Goal: Entertainment & Leisure: Consume media (video, audio)

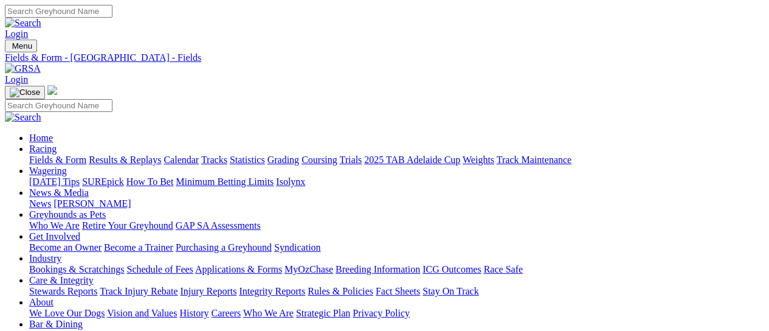
click at [136, 154] on link "Results & Replays" at bounding box center [125, 159] width 72 height 10
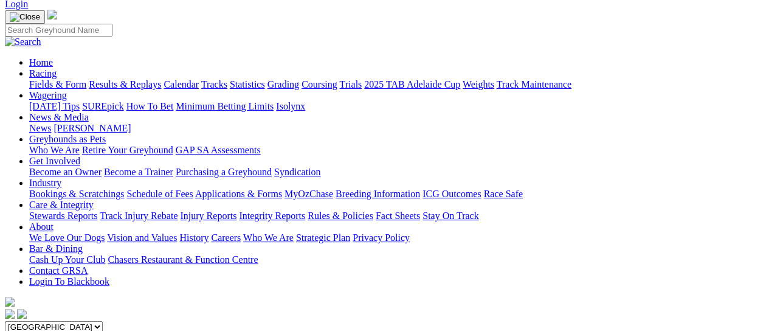
scroll to position [162, 0]
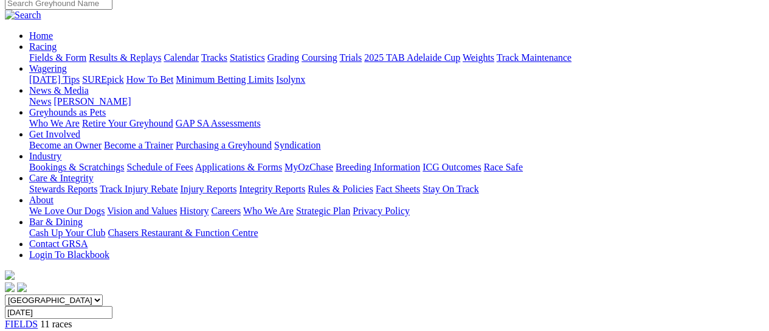
scroll to position [243, 0]
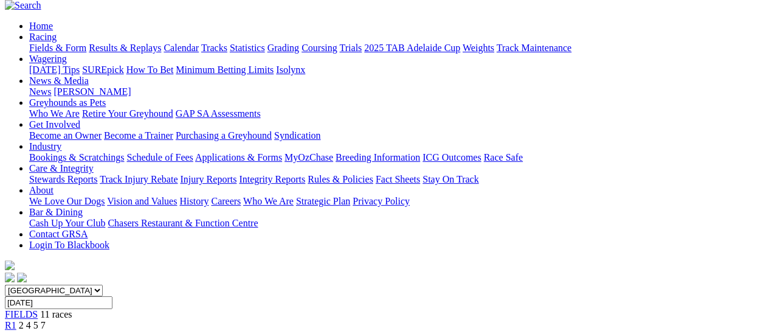
scroll to position [81, 0]
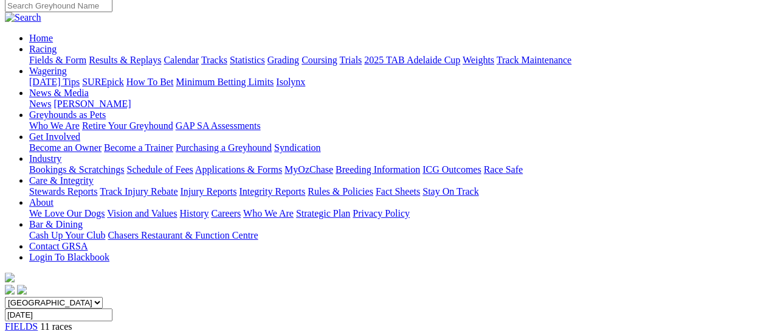
scroll to position [81, 0]
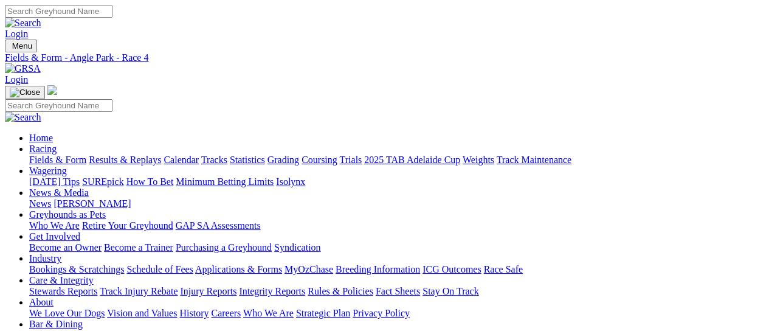
click at [49, 154] on link "Fields & Form" at bounding box center [57, 159] width 57 height 10
click at [156, 154] on link "Results & Replays" at bounding box center [125, 159] width 72 height 10
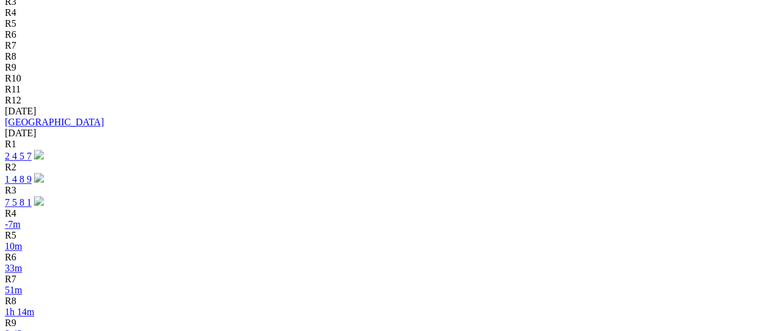
scroll to position [486, 0]
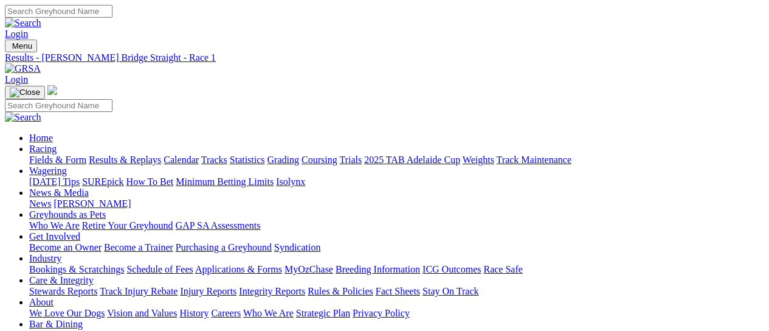
scroll to position [243, 0]
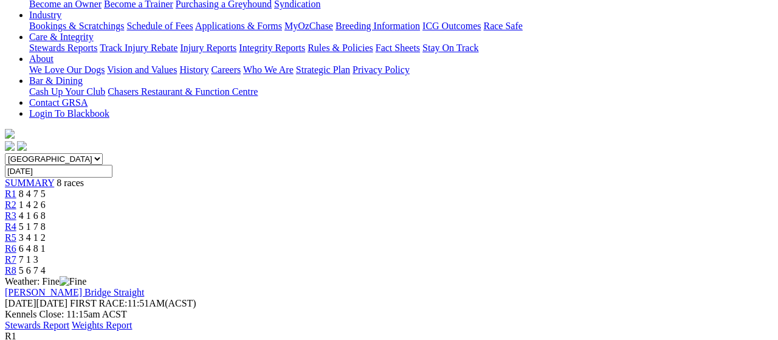
drag, startPoint x: 524, startPoint y: 37, endPoint x: 517, endPoint y: 47, distance: 11.8
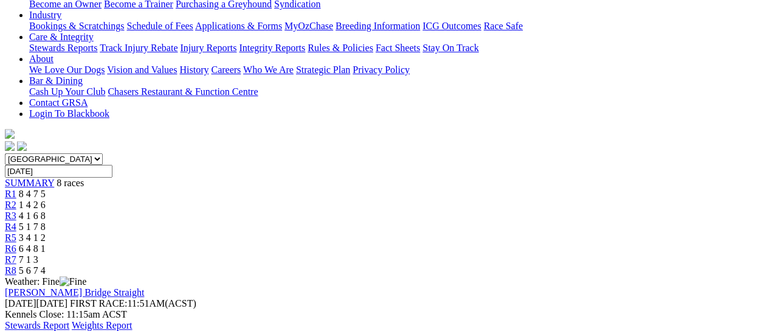
scroll to position [81, 0]
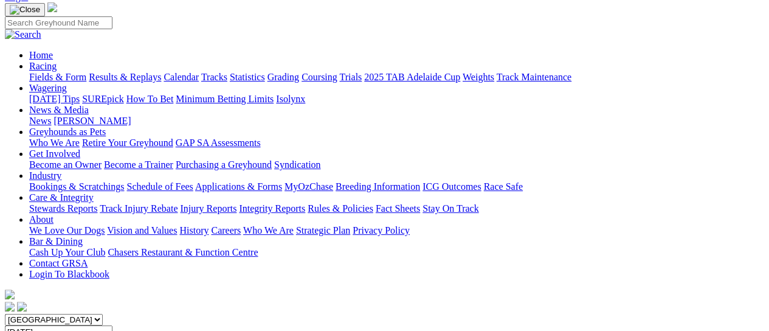
scroll to position [162, 0]
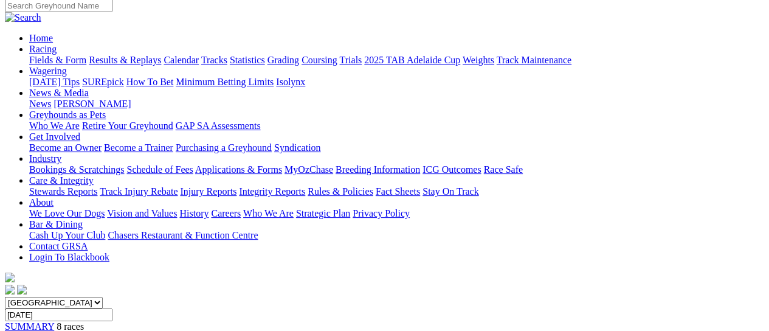
scroll to position [81, 0]
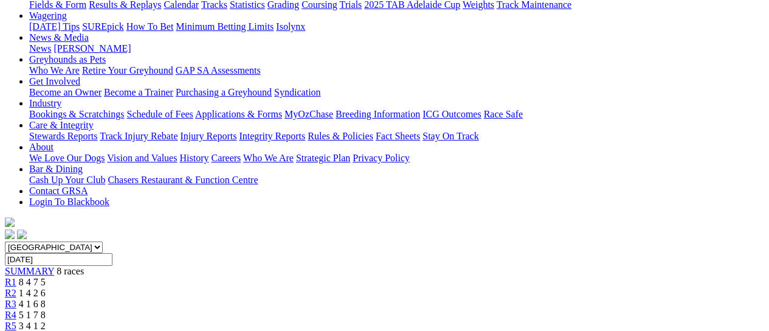
scroll to position [162, 0]
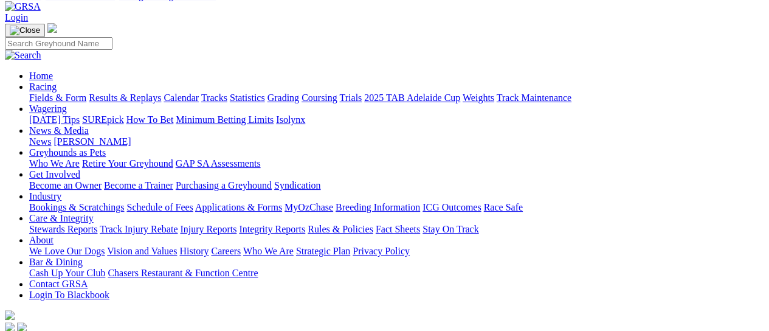
scroll to position [81, 0]
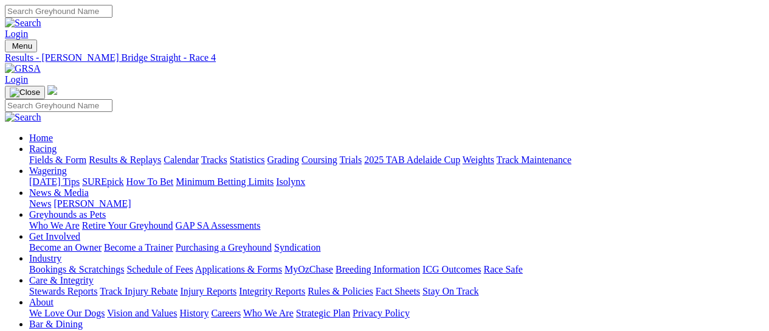
scroll to position [81, 0]
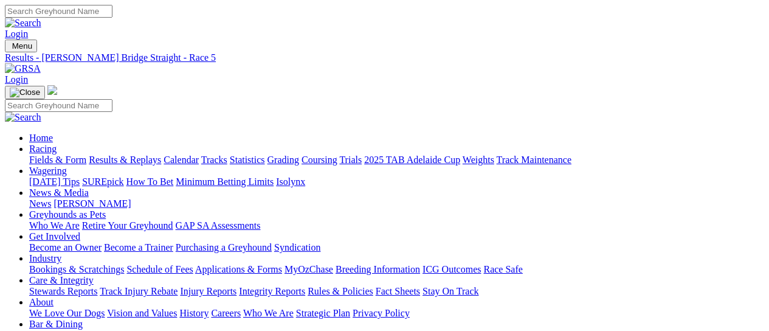
scroll to position [66, 0]
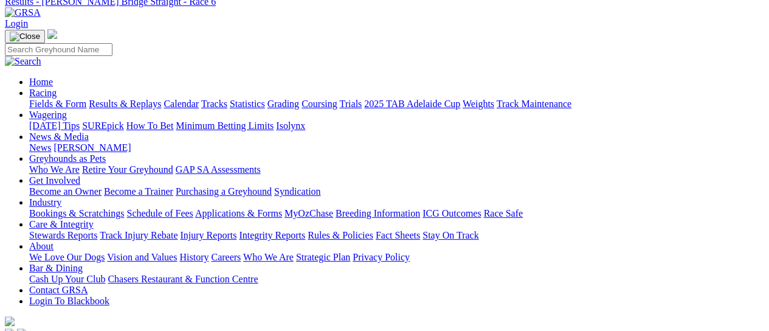
scroll to position [243, 0]
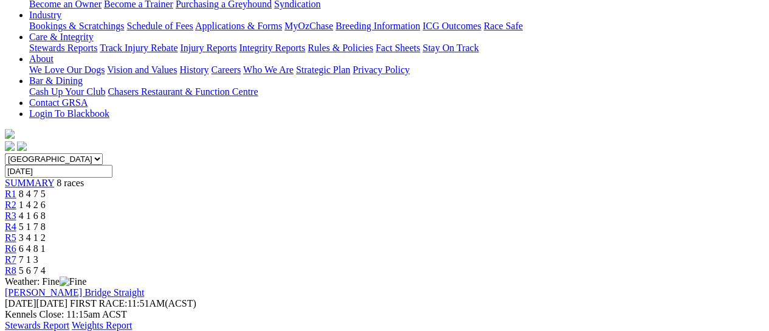
scroll to position [81, 0]
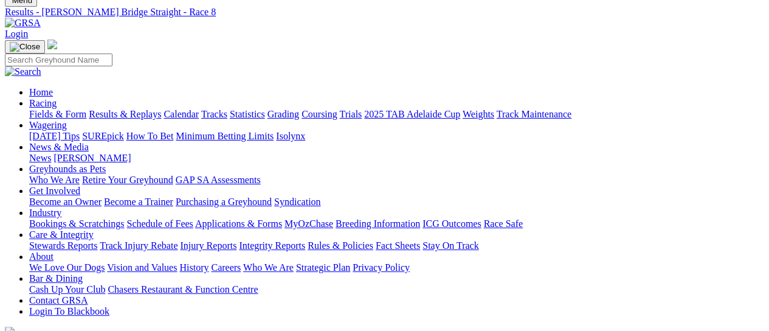
scroll to position [36, 0]
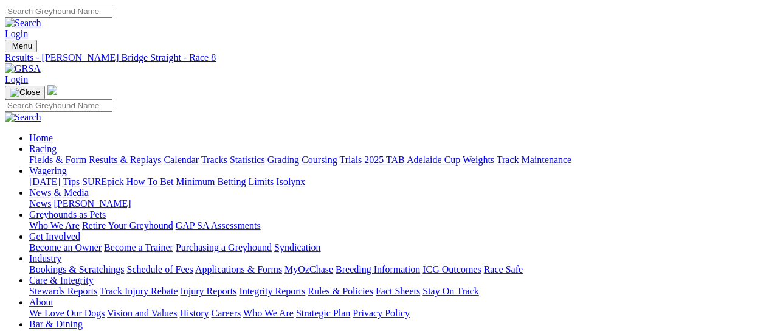
scroll to position [162, 0]
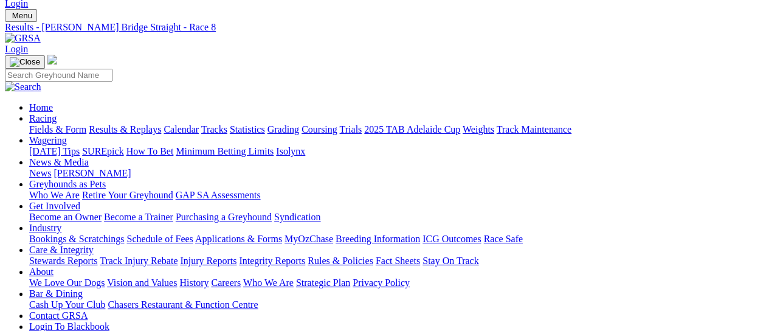
scroll to position [0, 0]
